Goal: Navigation & Orientation: Find specific page/section

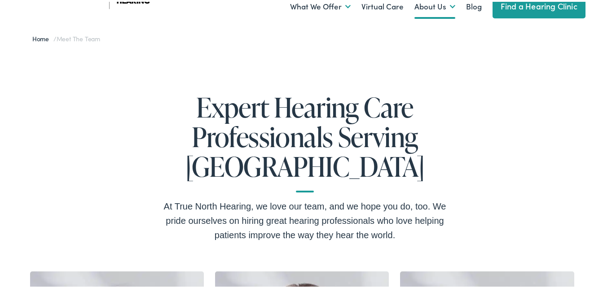
scroll to position [42, 0]
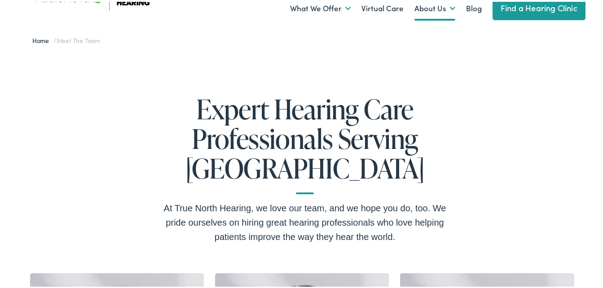
click at [535, 7] on link "Find a Hearing Clinic" at bounding box center [539, 6] width 93 height 24
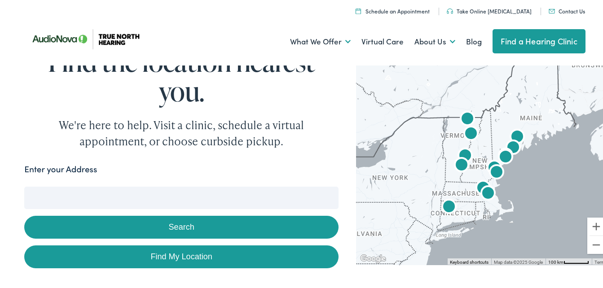
click at [461, 115] on img "AudioNova" at bounding box center [467, 118] width 29 height 29
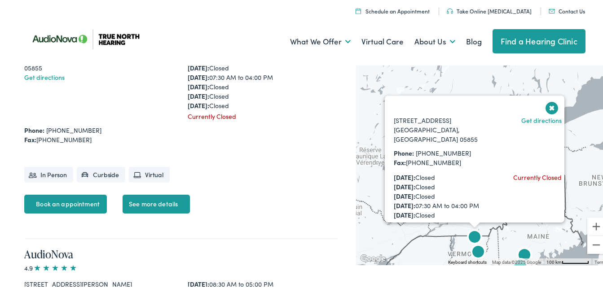
scroll to position [54, 0]
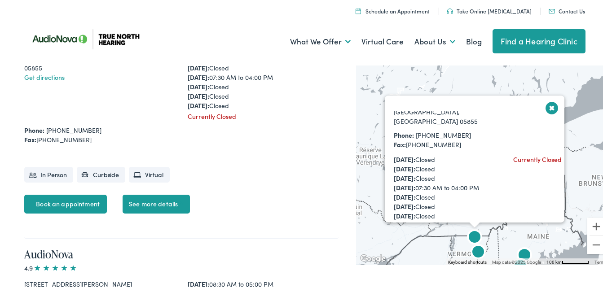
click at [547, 105] on button "Close" at bounding box center [553, 106] width 16 height 16
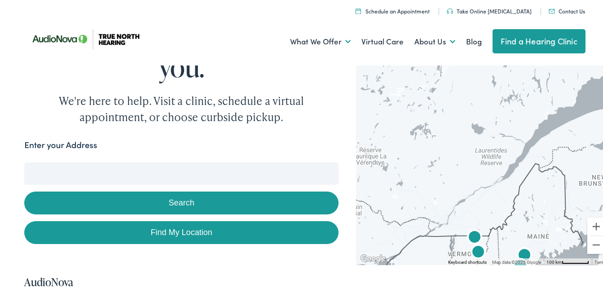
scroll to position [0, 0]
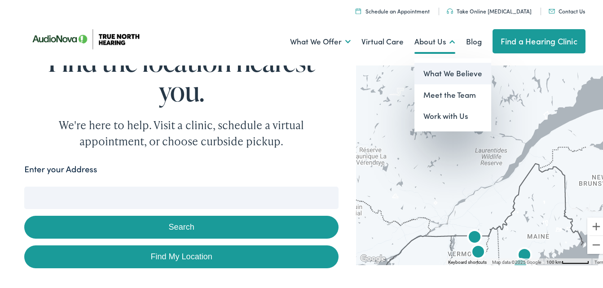
click at [433, 68] on link "What We Believe" at bounding box center [453, 72] width 77 height 22
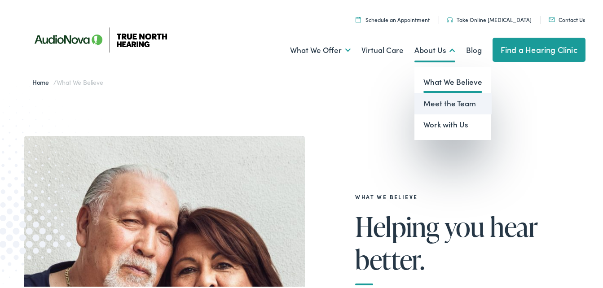
click at [438, 102] on link "Meet the Team" at bounding box center [453, 102] width 77 height 22
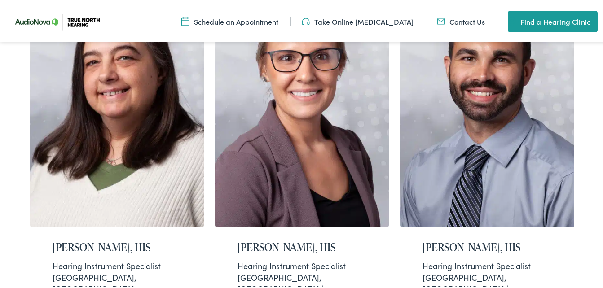
scroll to position [326, 0]
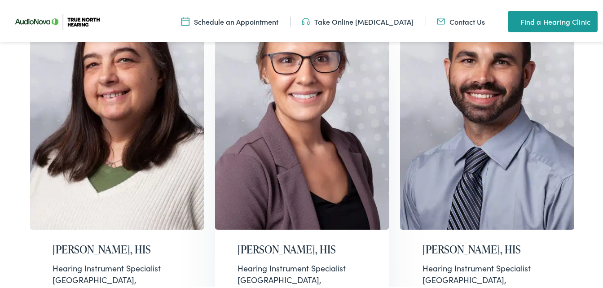
click at [280, 243] on h2 "[PERSON_NAME], HIS" at bounding box center [302, 248] width 129 height 13
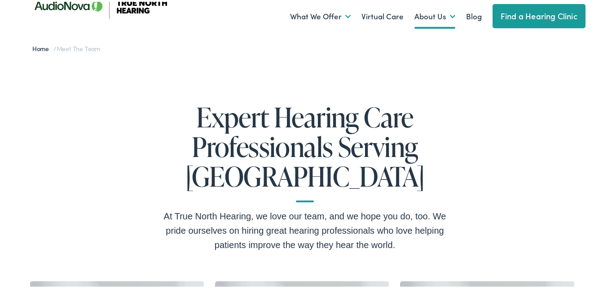
scroll to position [0, 0]
